Goal: Information Seeking & Learning: Learn about a topic

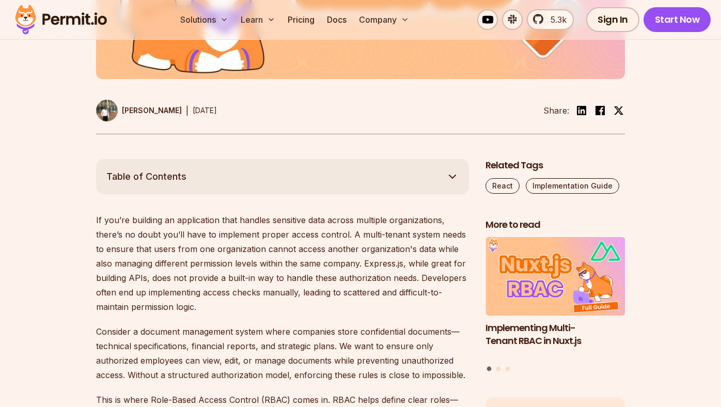
scroll to position [470, 0]
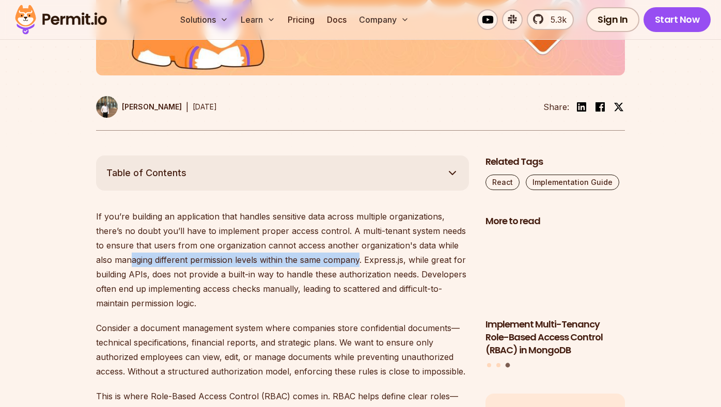
drag, startPoint x: 129, startPoint y: 259, endPoint x: 360, endPoint y: 262, distance: 230.9
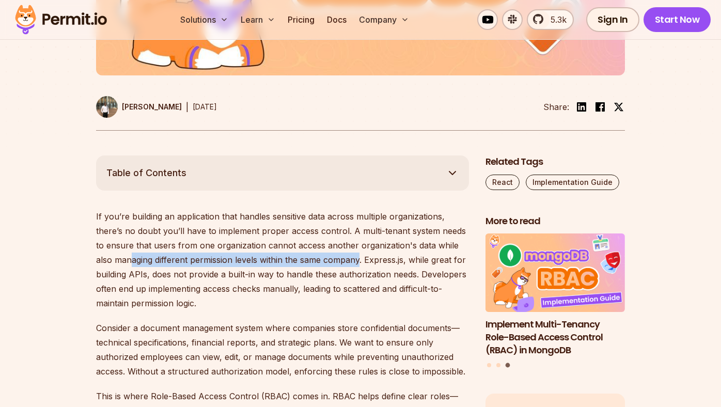
click at [360, 263] on p "If you’re building an application that handles sensitive data across multiple o…" at bounding box center [282, 259] width 373 height 101
click at [360, 262] on p "If you’re building an application that handles sensitive data across multiple o…" at bounding box center [282, 259] width 373 height 101
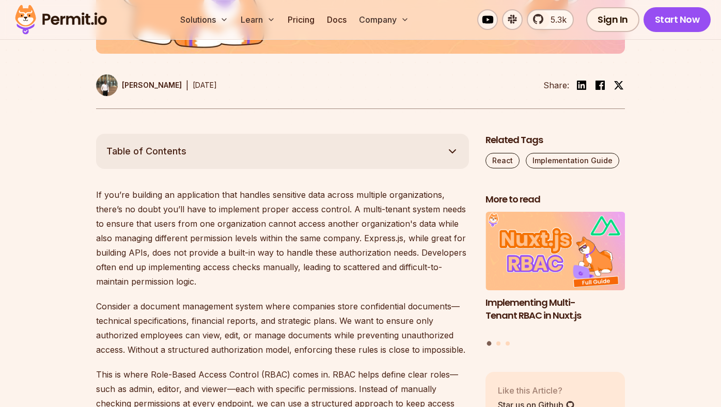
scroll to position [493, 0]
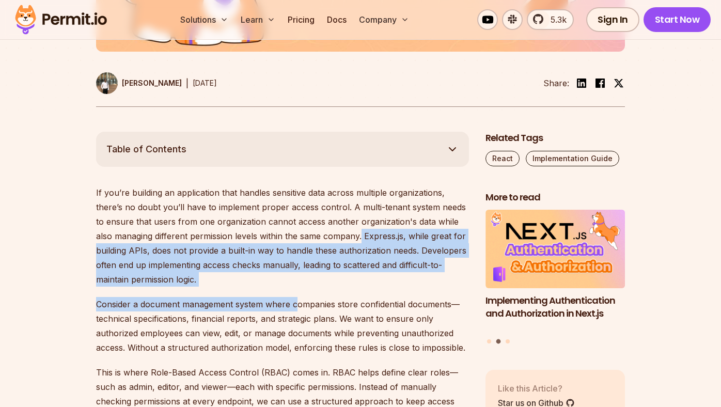
drag, startPoint x: 295, startPoint y: 300, endPoint x: 362, endPoint y: 234, distance: 94.2
click at [362, 234] on p "If you’re building an application that handles sensitive data across multiple o…" at bounding box center [282, 235] width 373 height 101
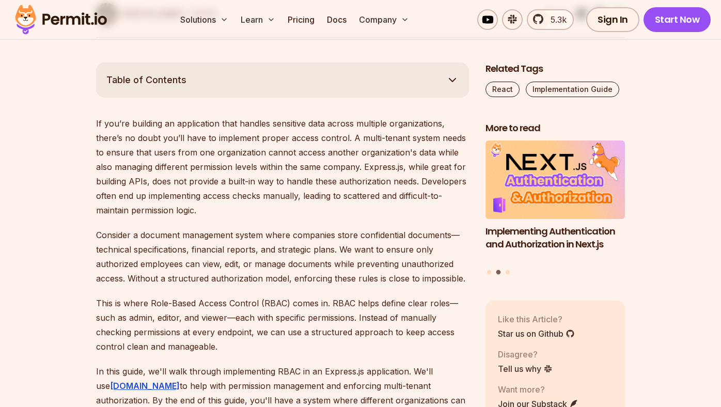
scroll to position [566, 0]
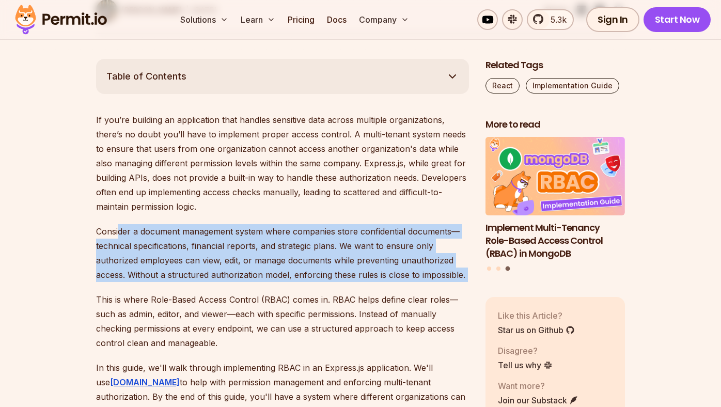
drag, startPoint x: 120, startPoint y: 226, endPoint x: 349, endPoint y: 292, distance: 238.5
click at [349, 292] on p "This is where Role-Based Access Control (RBAC) comes in. RBAC helps define clea…" at bounding box center [282, 321] width 373 height 58
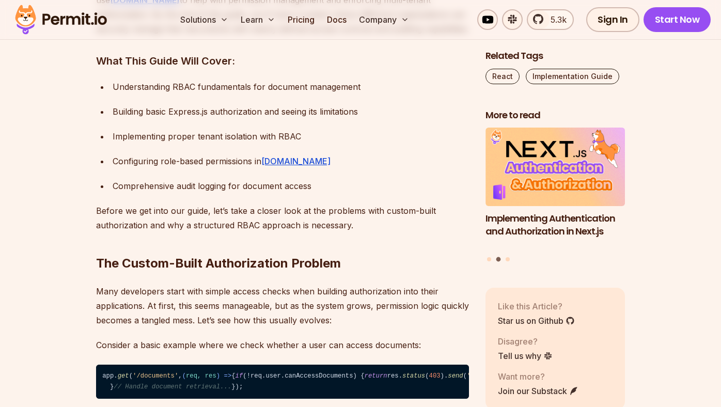
scroll to position [949, 0]
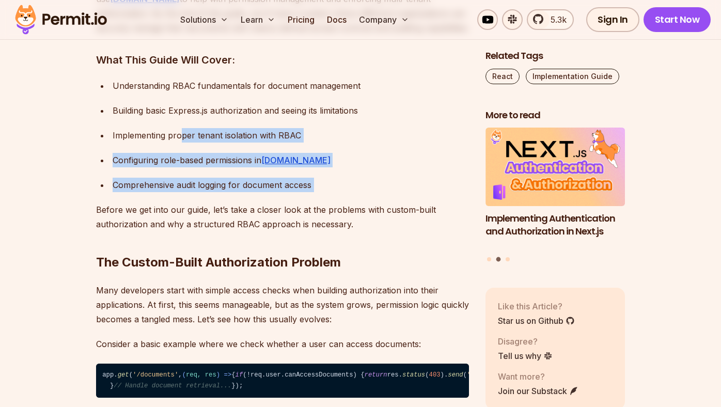
drag, startPoint x: 180, startPoint y: 131, endPoint x: 290, endPoint y: 198, distance: 128.2
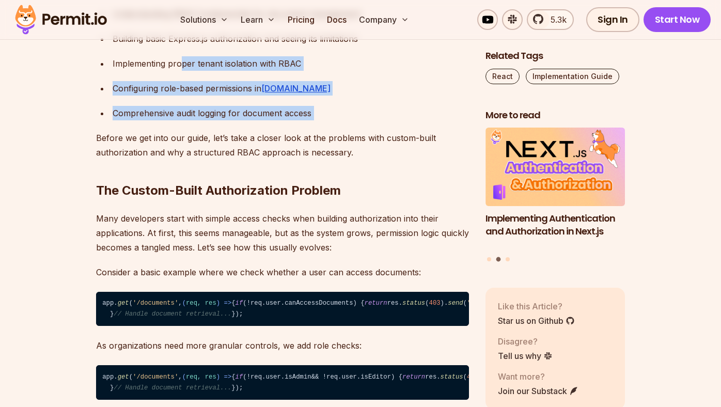
scroll to position [1094, 0]
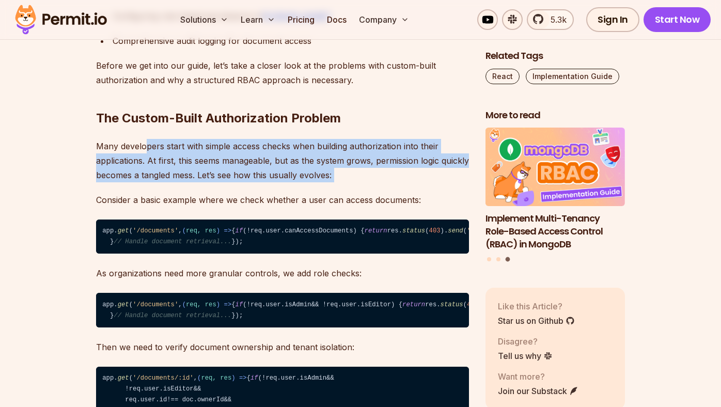
drag, startPoint x: 148, startPoint y: 143, endPoint x: 364, endPoint y: 183, distance: 220.2
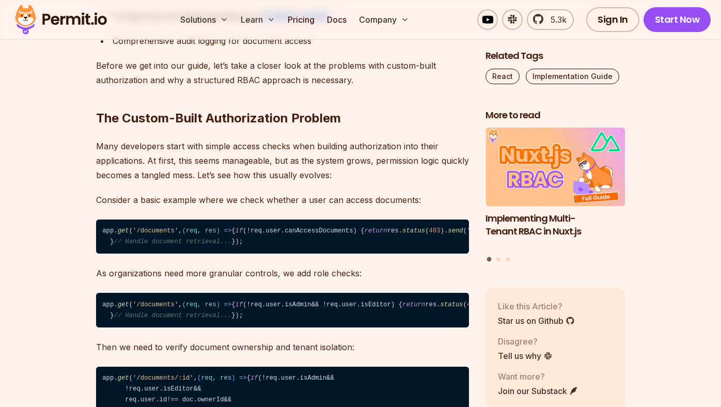
click at [361, 207] on p "Consider a basic example where we check whether a user can access documents:" at bounding box center [282, 200] width 373 height 14
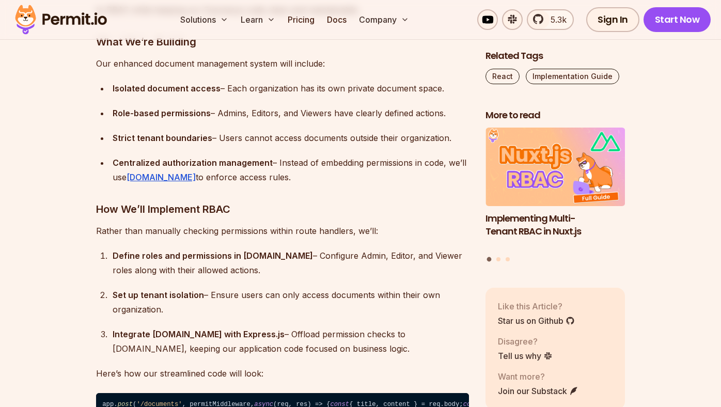
scroll to position [4049, 0]
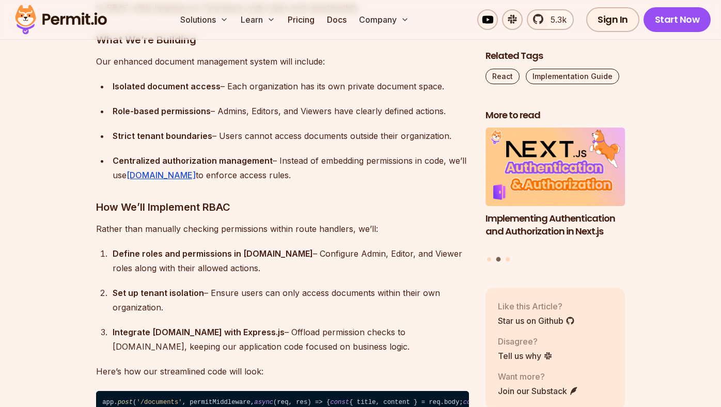
drag, startPoint x: 242, startPoint y: 220, endPoint x: 271, endPoint y: 248, distance: 40.2
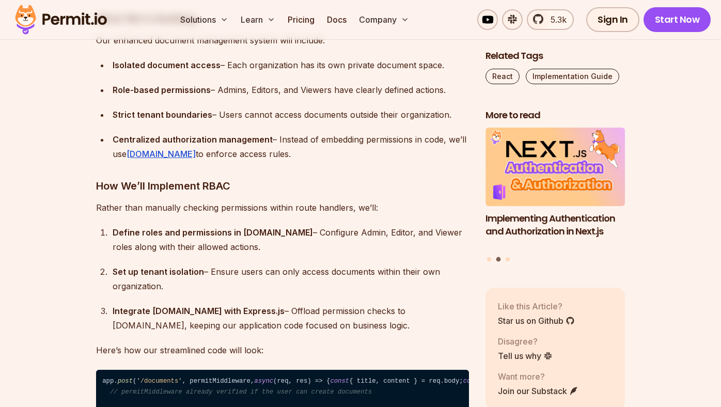
scroll to position [4071, 0]
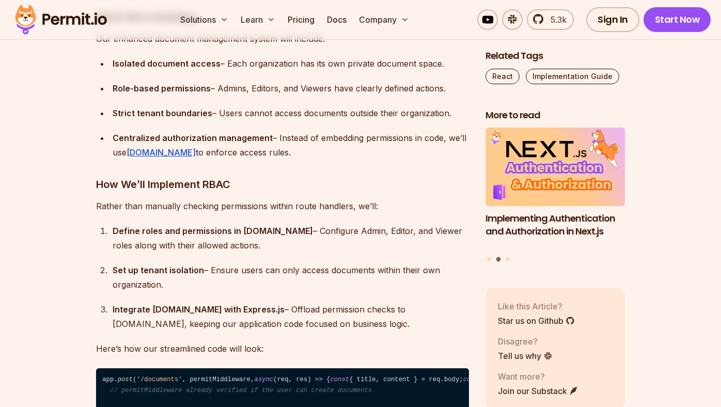
drag, startPoint x: 188, startPoint y: 229, endPoint x: 252, endPoint y: 242, distance: 65.4
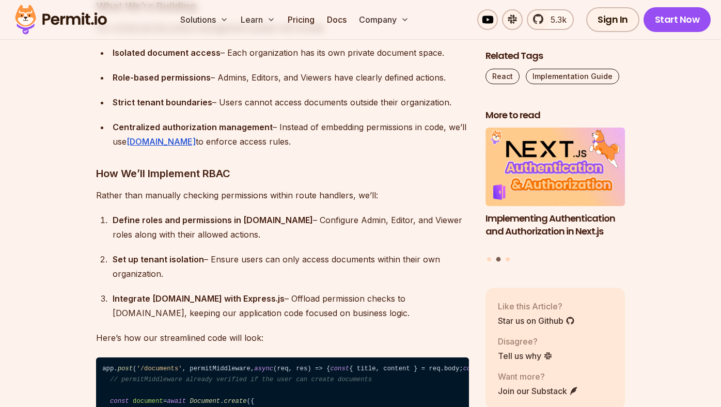
scroll to position [4083, 0]
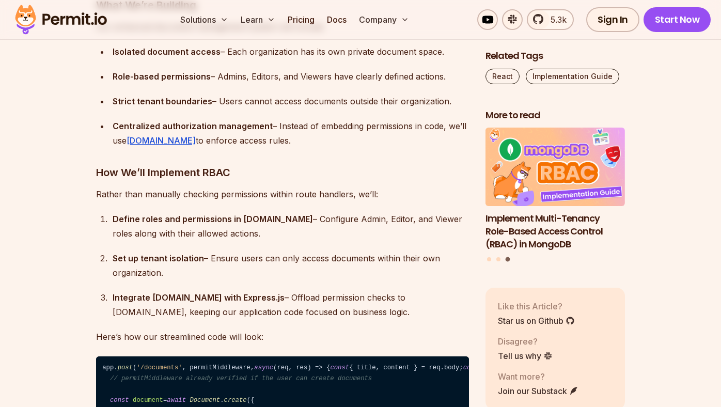
drag, startPoint x: 149, startPoint y: 234, endPoint x: 252, endPoint y: 230, distance: 102.4
drag, startPoint x: 264, startPoint y: 233, endPoint x: 283, endPoint y: 253, distance: 26.7
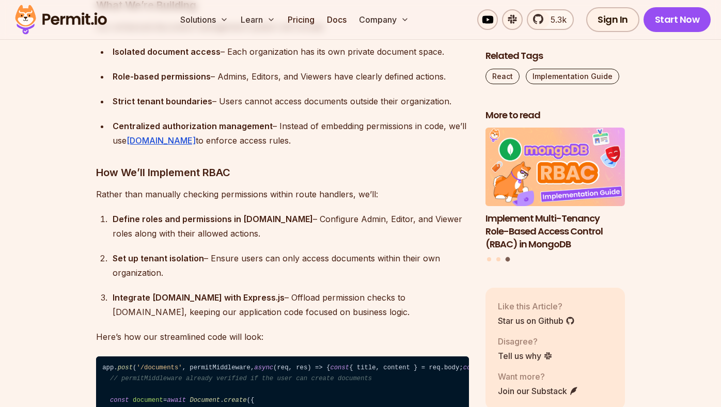
scroll to position [4095, 0]
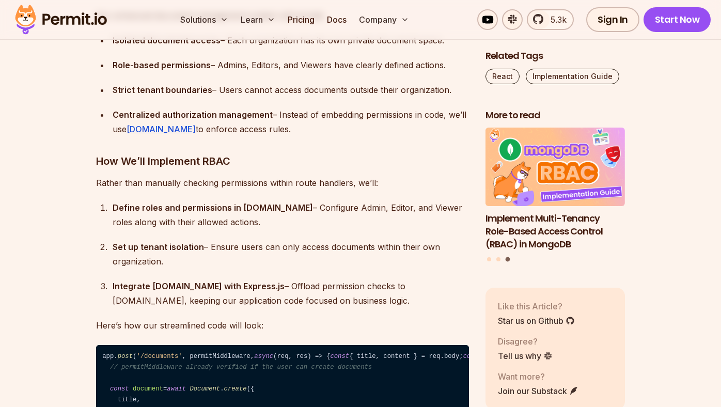
drag, startPoint x: 171, startPoint y: 267, endPoint x: 371, endPoint y: 269, distance: 199.4
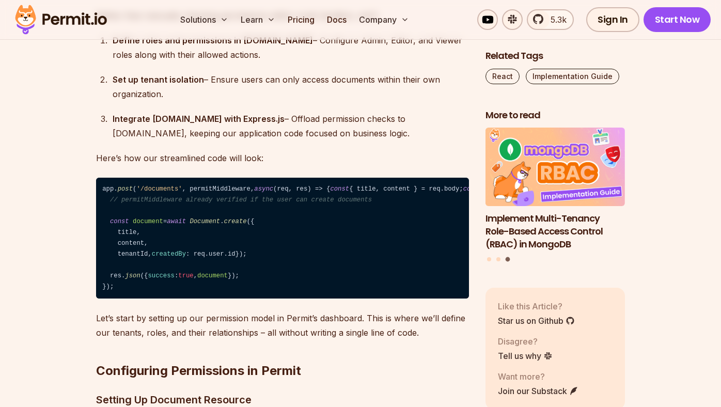
scroll to position [4300, 0]
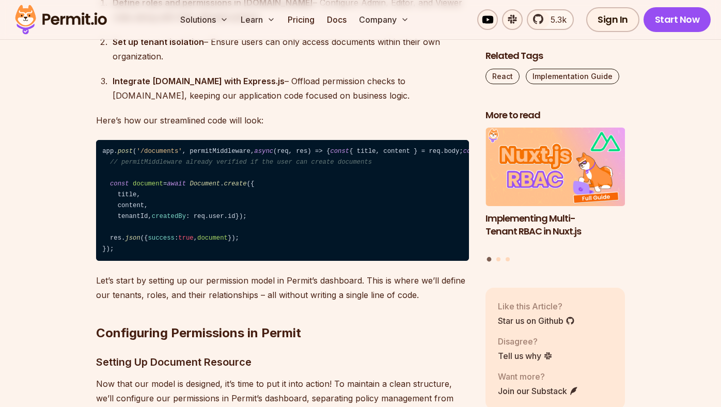
drag, startPoint x: 151, startPoint y: 140, endPoint x: 263, endPoint y: 182, distance: 119.6
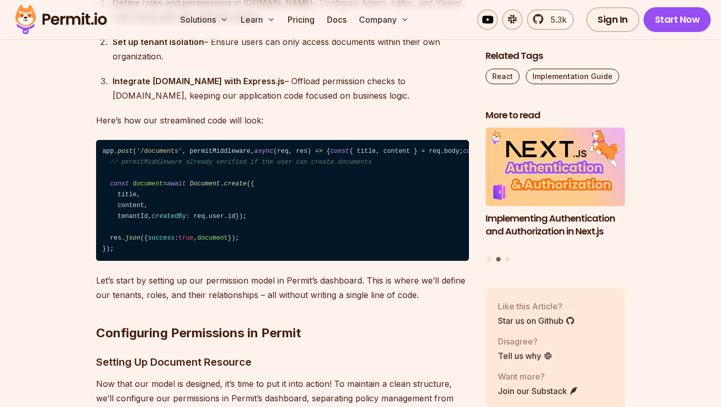
drag, startPoint x: 330, startPoint y: 209, endPoint x: 341, endPoint y: 238, distance: 31.1
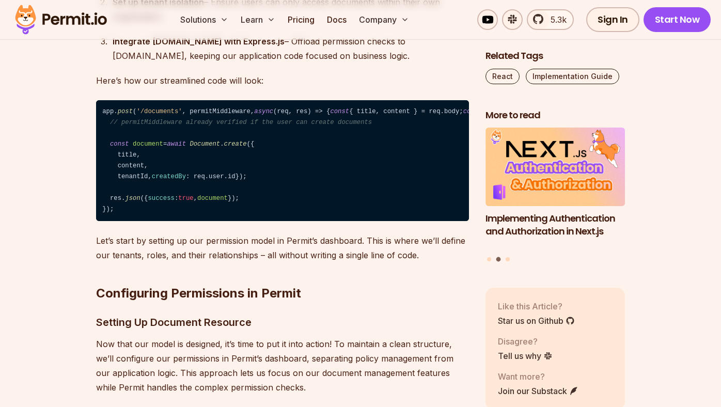
scroll to position [4340, 0]
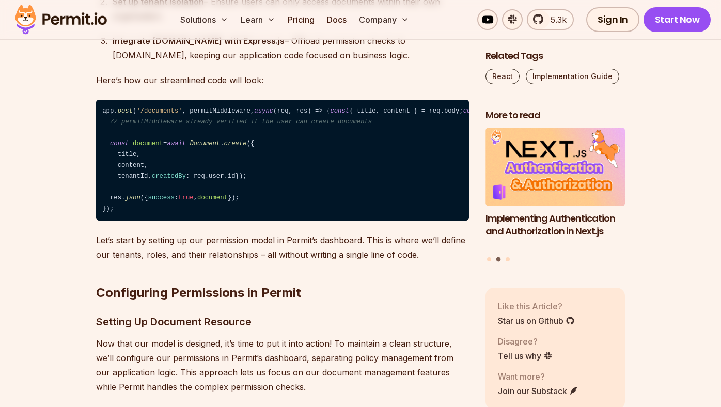
drag, startPoint x: 93, startPoint y: 164, endPoint x: 258, endPoint y: 197, distance: 168.2
drag, startPoint x: 323, startPoint y: 180, endPoint x: 130, endPoint y: 166, distance: 193.7
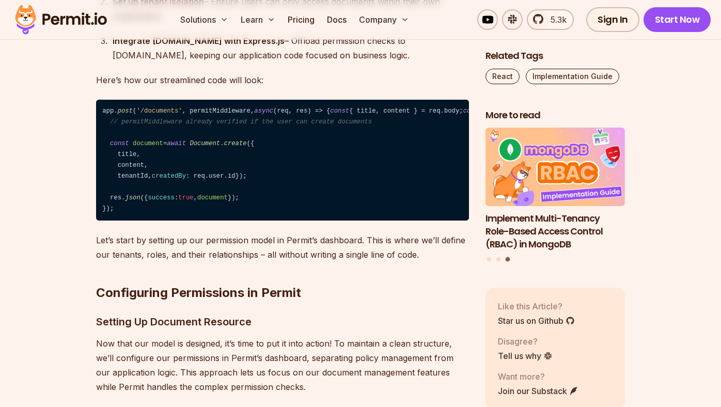
drag, startPoint x: 101, startPoint y: 168, endPoint x: 238, endPoint y: 181, distance: 138.0
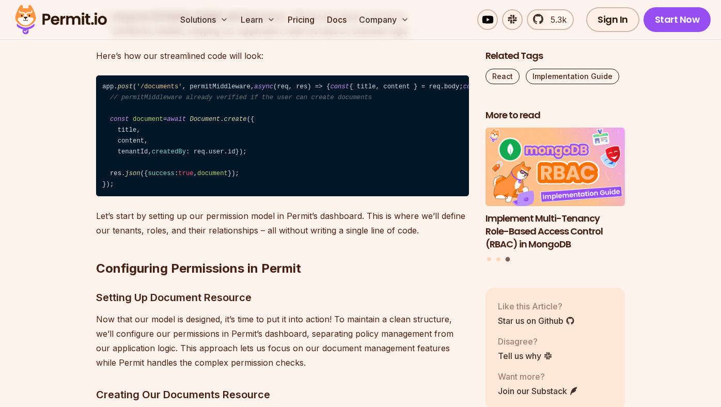
scroll to position [4405, 0]
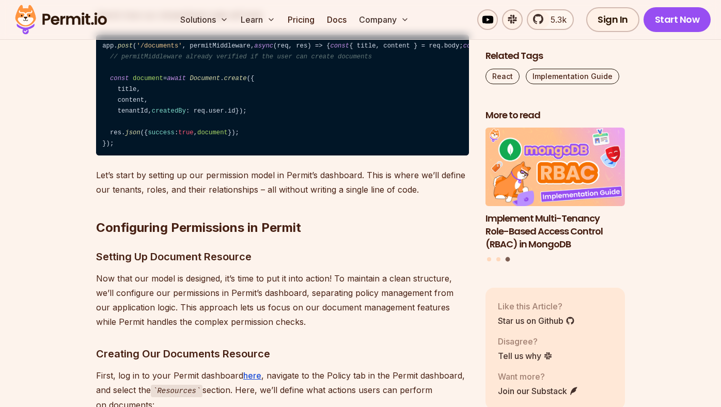
drag, startPoint x: 108, startPoint y: 172, endPoint x: 230, endPoint y: 193, distance: 124.2
drag, startPoint x: 222, startPoint y: 197, endPoint x: 262, endPoint y: 243, distance: 61.5
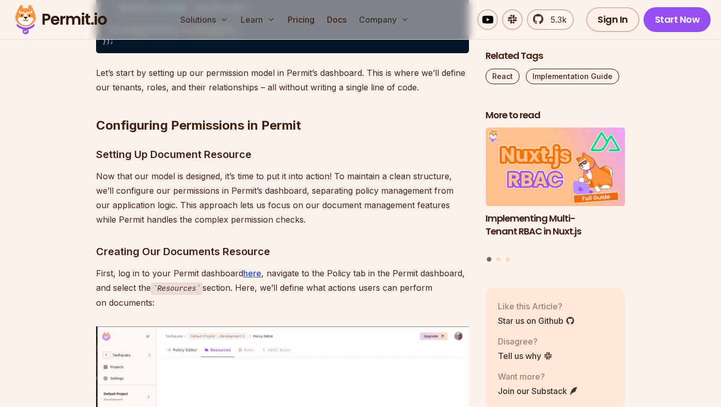
scroll to position [4508, 0]
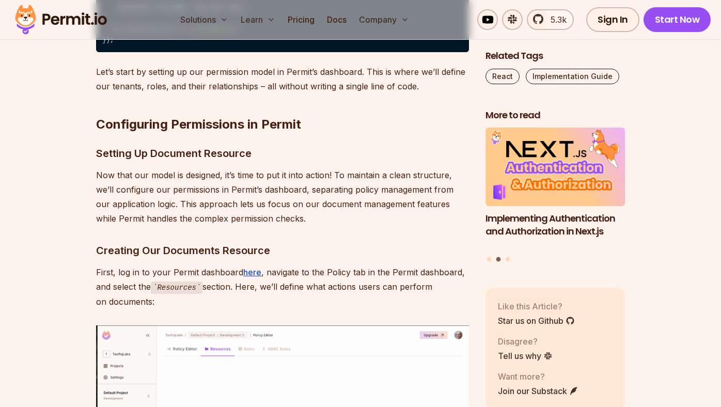
drag, startPoint x: 180, startPoint y: 232, endPoint x: 268, endPoint y: 271, distance: 95.8
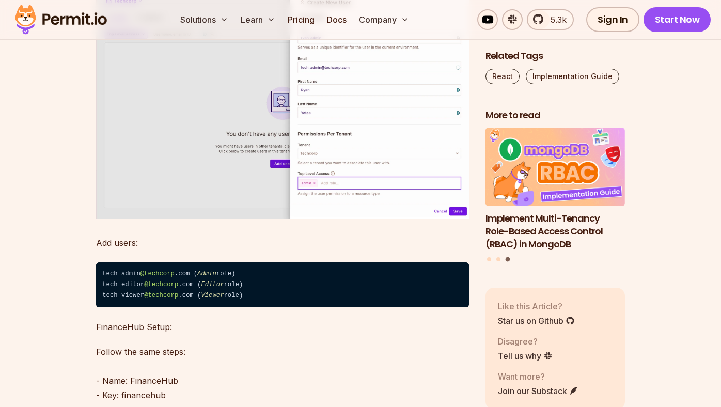
scroll to position [7670, 0]
